Goal: Information Seeking & Learning: Learn about a topic

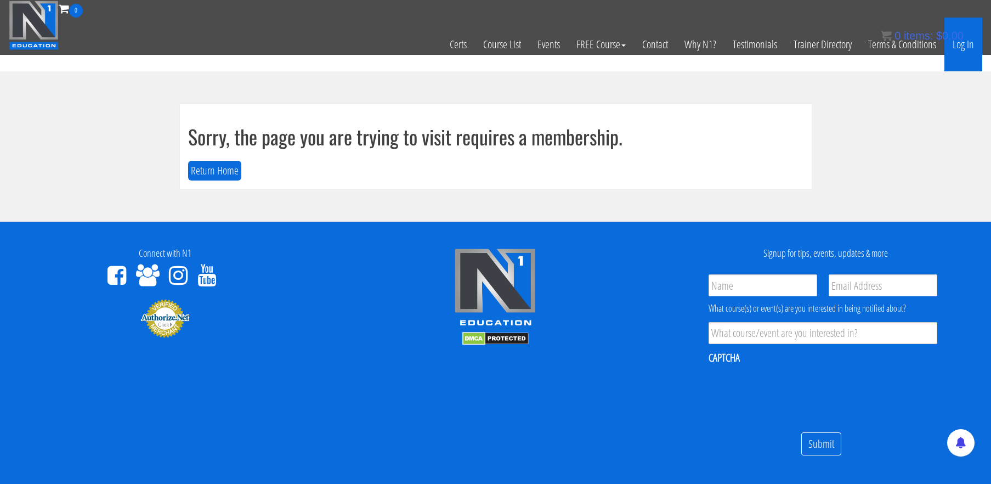
click at [966, 54] on link "Log In" at bounding box center [963, 45] width 38 height 54
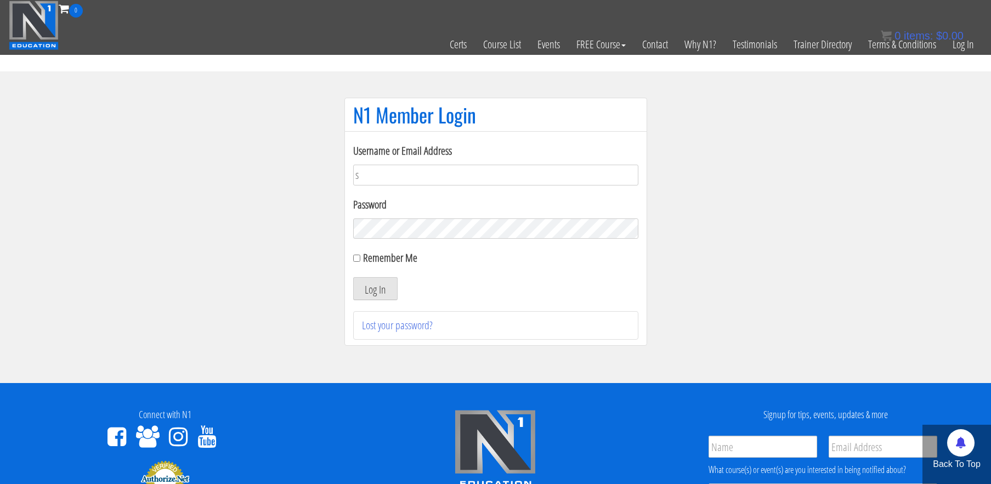
type input "[EMAIL_ADDRESS][DOMAIN_NAME]"
click at [353, 277] on button "Log In" at bounding box center [375, 288] width 44 height 23
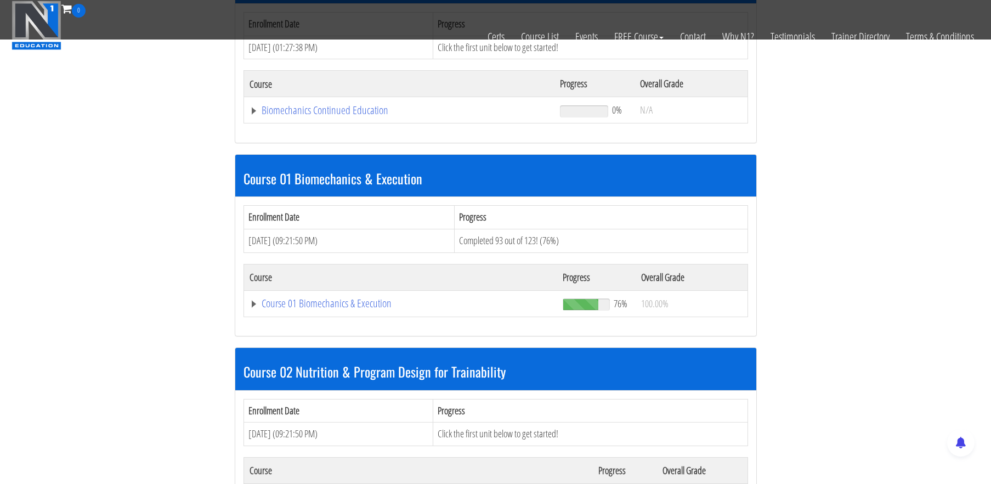
scroll to position [214, 0]
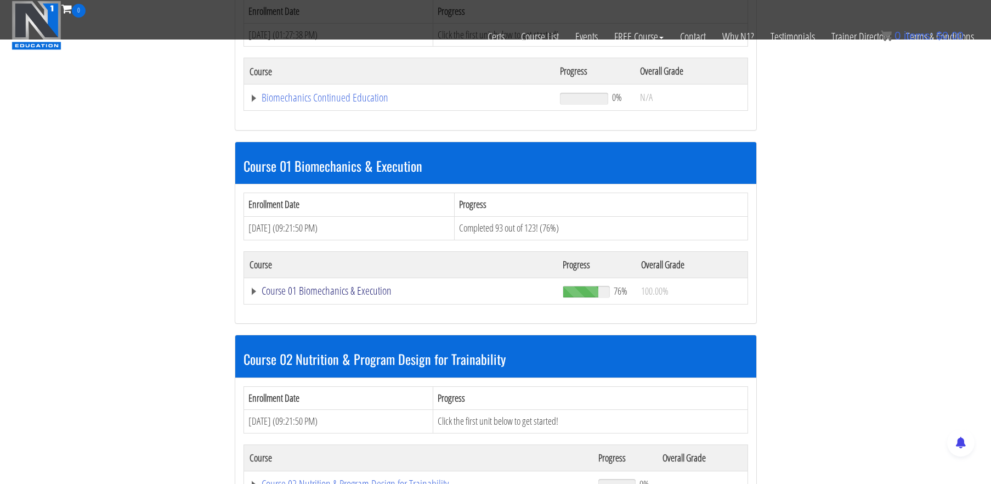
click at [326, 290] on link "Course 01 Biomechanics & Execution" at bounding box center [401, 290] width 303 height 11
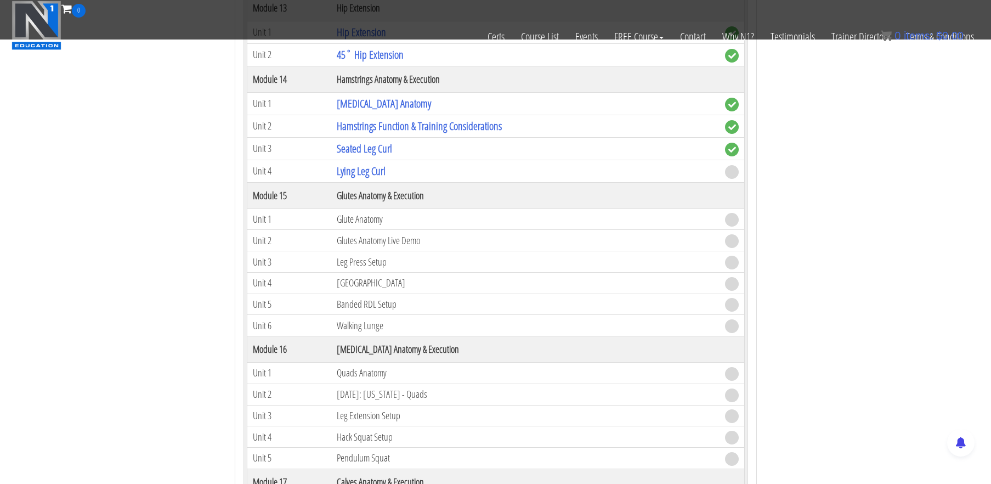
scroll to position [2843, 0]
click at [352, 165] on link "Lying Leg Curl" at bounding box center [361, 171] width 49 height 15
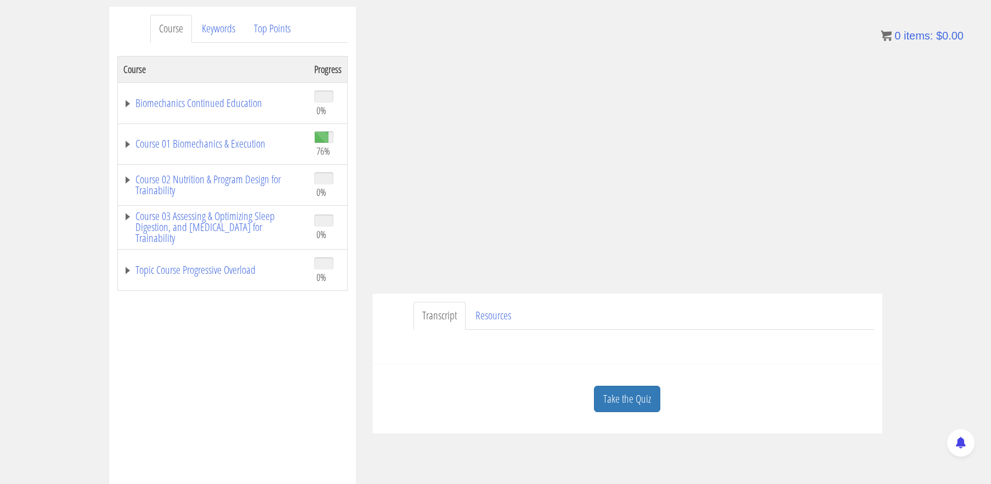
scroll to position [140, 0]
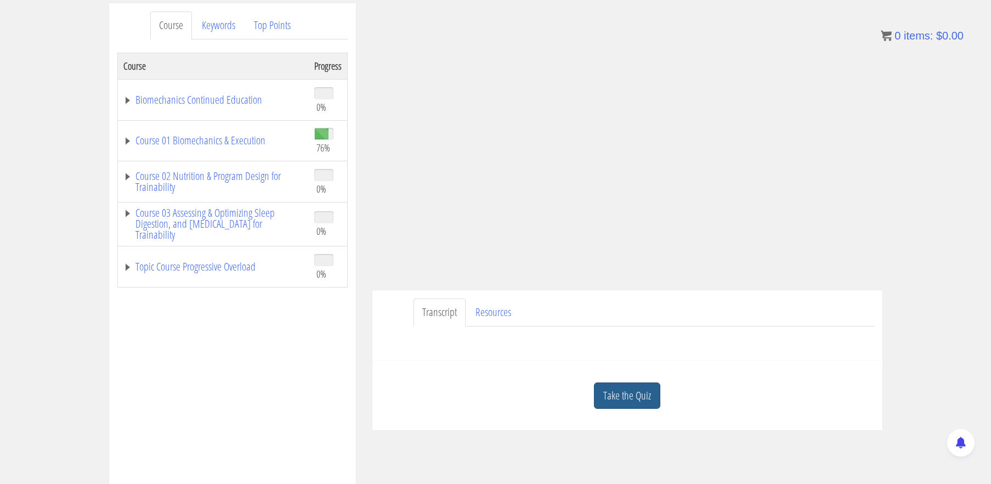
click at [639, 393] on link "Take the Quiz" at bounding box center [627, 395] width 66 height 27
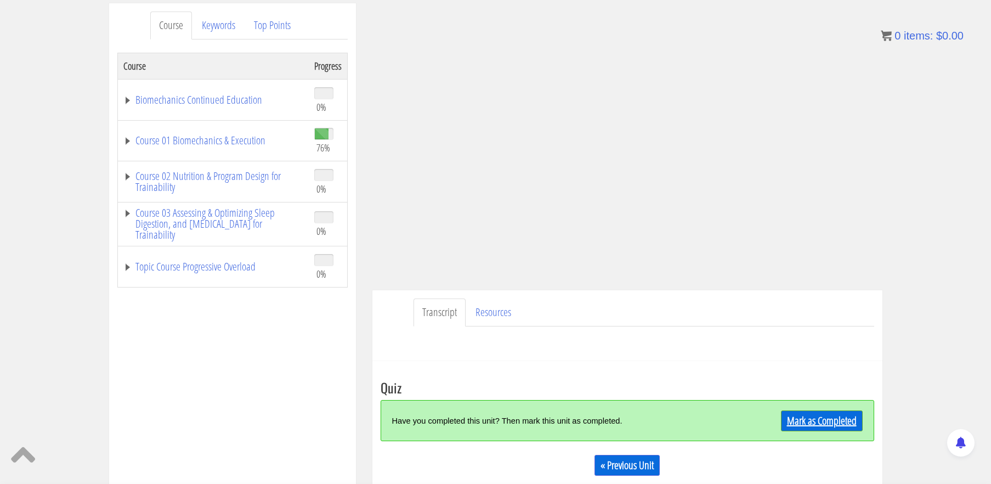
click at [821, 416] on link "Mark as Completed" at bounding box center [822, 420] width 82 height 21
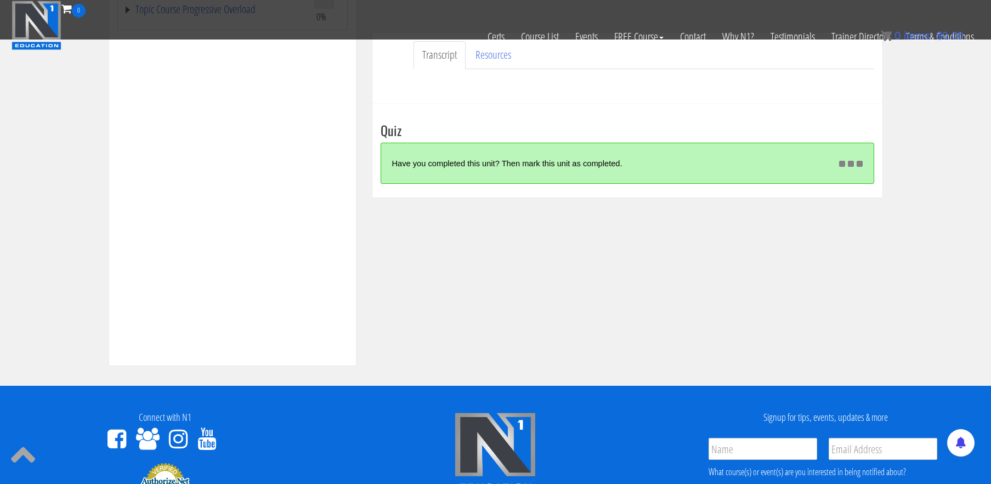
scroll to position [332, 0]
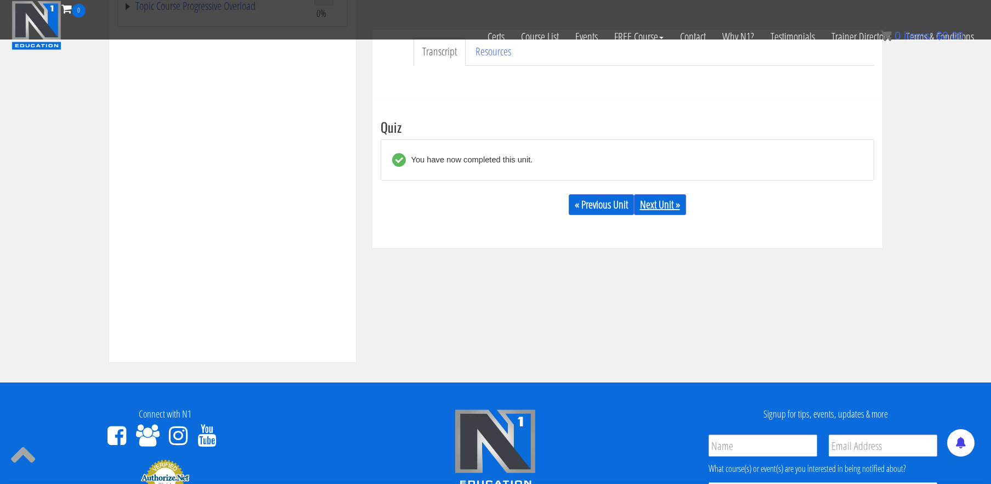
click at [660, 207] on link "Next Unit »" at bounding box center [660, 204] width 52 height 21
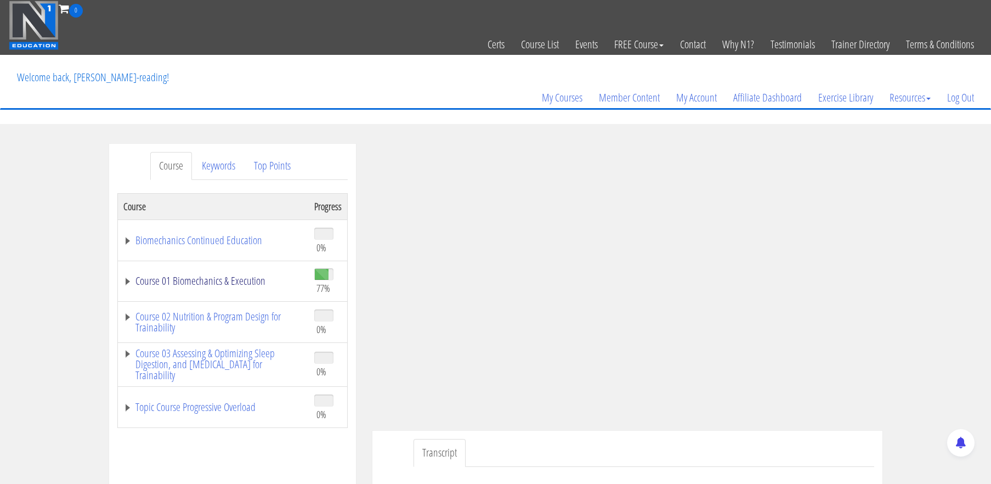
click at [247, 280] on link "Course 01 Biomechanics & Execution" at bounding box center [213, 280] width 180 height 11
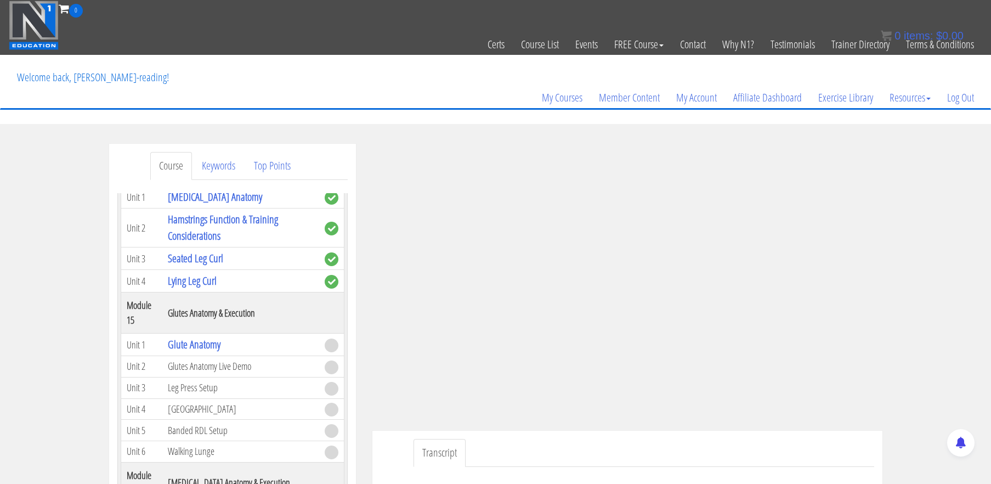
scroll to position [2868, 0]
